Goal: Use online tool/utility: Utilize a website feature to perform a specific function

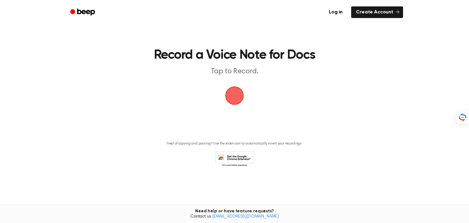
click at [233, 97] on span "button" at bounding box center [235, 96] width 20 height 20
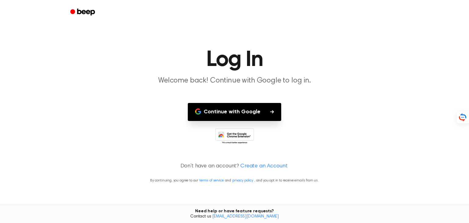
click at [251, 112] on button "Continue with Google" at bounding box center [234, 112] width 93 height 18
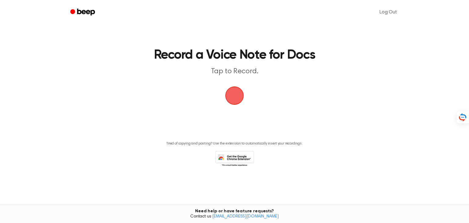
click at [228, 91] on span "button" at bounding box center [235, 96] width 26 height 26
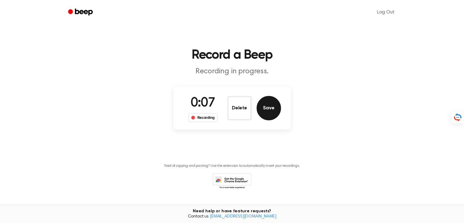
click at [268, 108] on button "Save" at bounding box center [269, 108] width 24 height 24
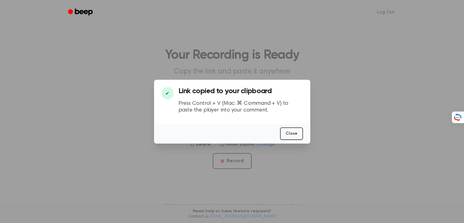
scroll to position [0, 3]
click at [296, 135] on button "Close" at bounding box center [291, 133] width 23 height 13
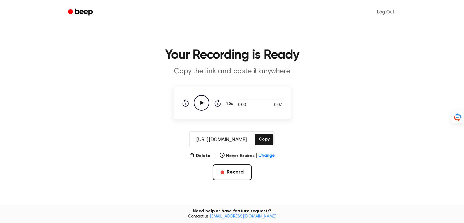
click at [237, 138] on input "[URL][DOMAIN_NAME]" at bounding box center [222, 139] width 64 height 15
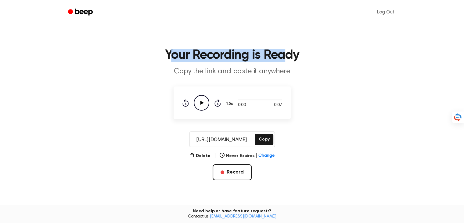
drag, startPoint x: 168, startPoint y: 53, endPoint x: 288, endPoint y: 52, distance: 120.0
click at [288, 52] on h1 "Your Recording is Ready" at bounding box center [232, 55] width 313 height 13
click at [243, 56] on h1 "Your Recording is Ready" at bounding box center [232, 55] width 313 height 13
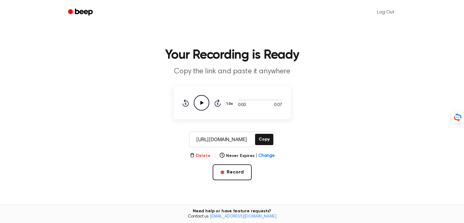
click at [198, 154] on button "Delete" at bounding box center [200, 156] width 21 height 6
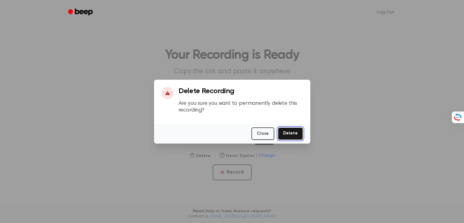
click at [290, 135] on button "Delete" at bounding box center [290, 133] width 25 height 13
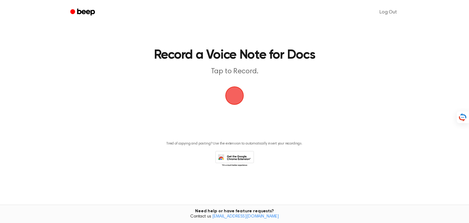
click at [233, 96] on span "button" at bounding box center [234, 95] width 17 height 17
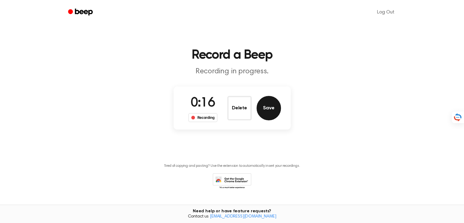
click at [273, 109] on button "Save" at bounding box center [269, 108] width 24 height 24
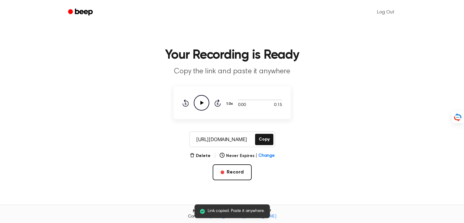
scroll to position [64, 0]
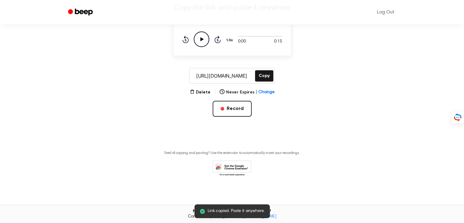
click at [202, 39] on icon at bounding box center [201, 39] width 3 height 4
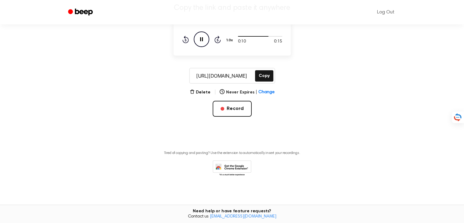
scroll to position [0, 0]
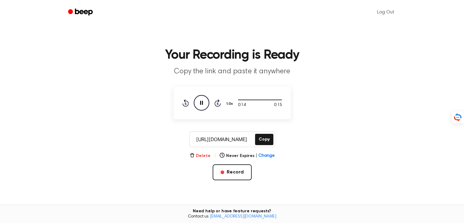
click at [199, 156] on button "Delete" at bounding box center [200, 156] width 21 height 6
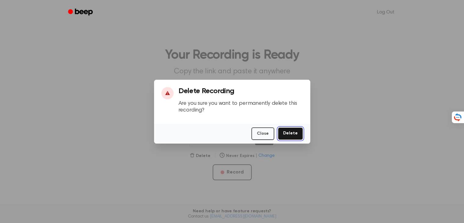
click at [290, 134] on button "Delete" at bounding box center [290, 133] width 25 height 13
